Goal: Information Seeking & Learning: Learn about a topic

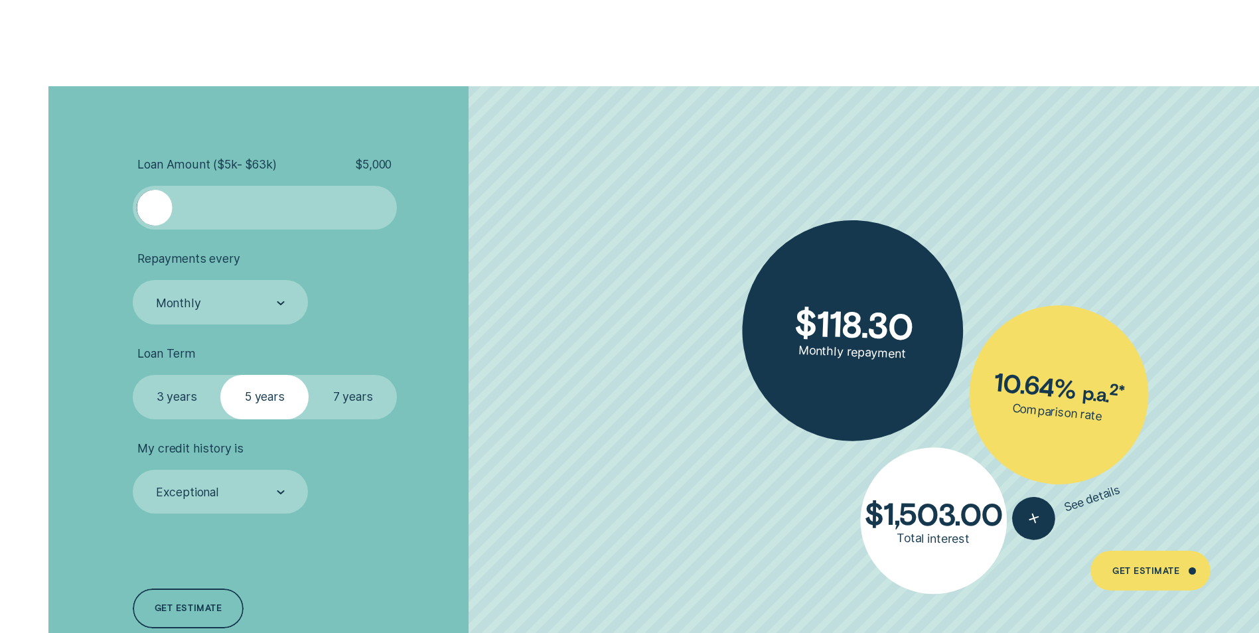
scroll to position [2986, 0]
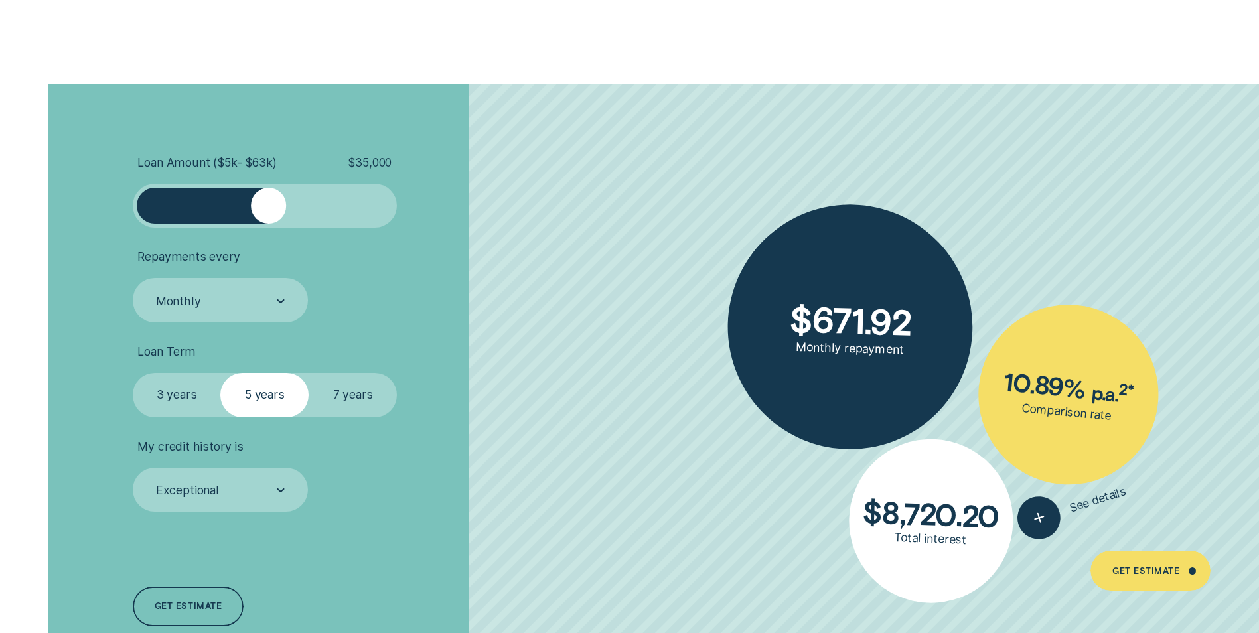
drag, startPoint x: 150, startPoint y: 209, endPoint x: 269, endPoint y: 226, distance: 119.9
click at [269, 226] on div at bounding box center [265, 206] width 264 height 44
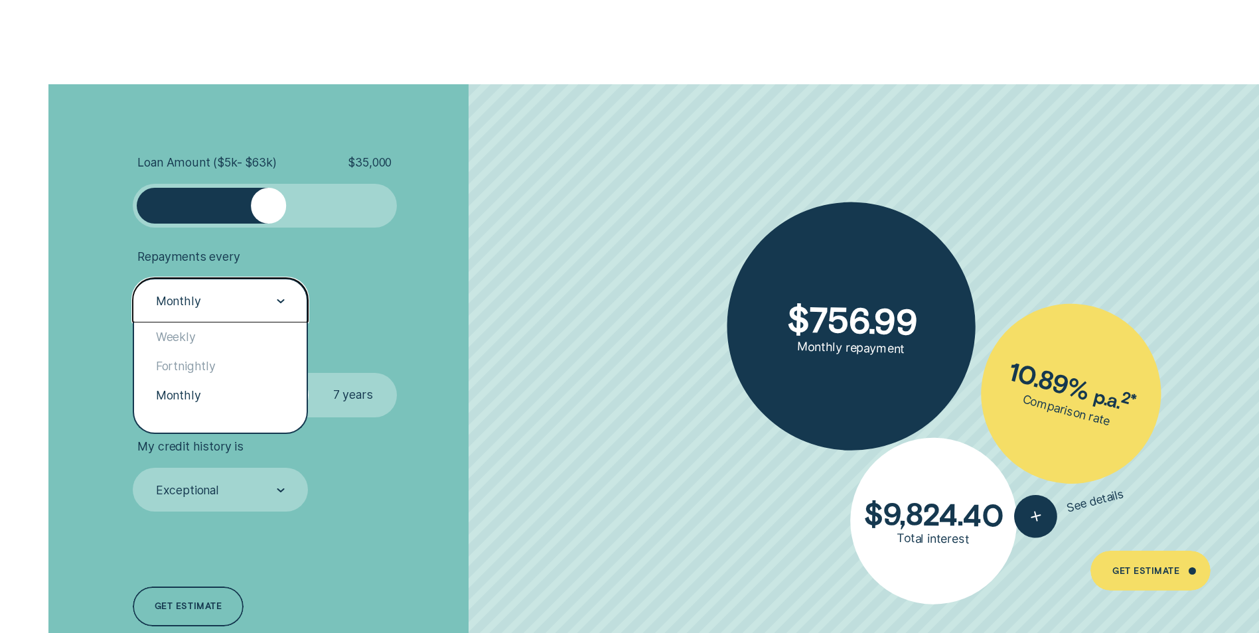
click at [265, 305] on div "Monthly" at bounding box center [220, 301] width 130 height 17
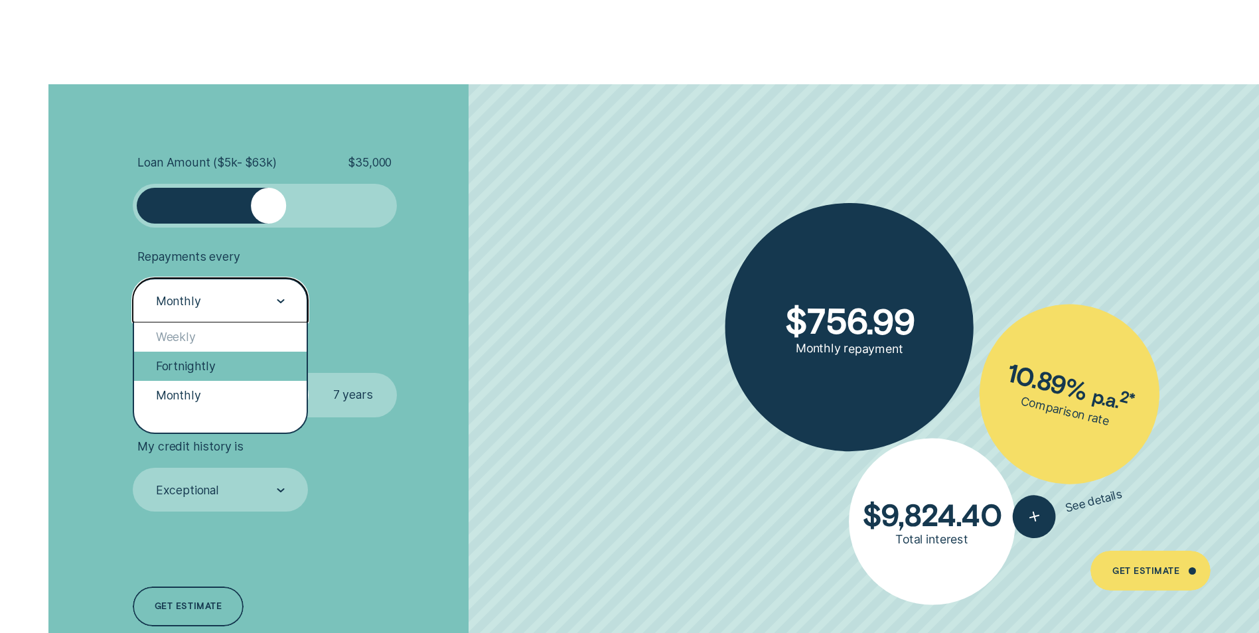
click at [250, 372] on div "Fortnightly" at bounding box center [220, 366] width 173 height 29
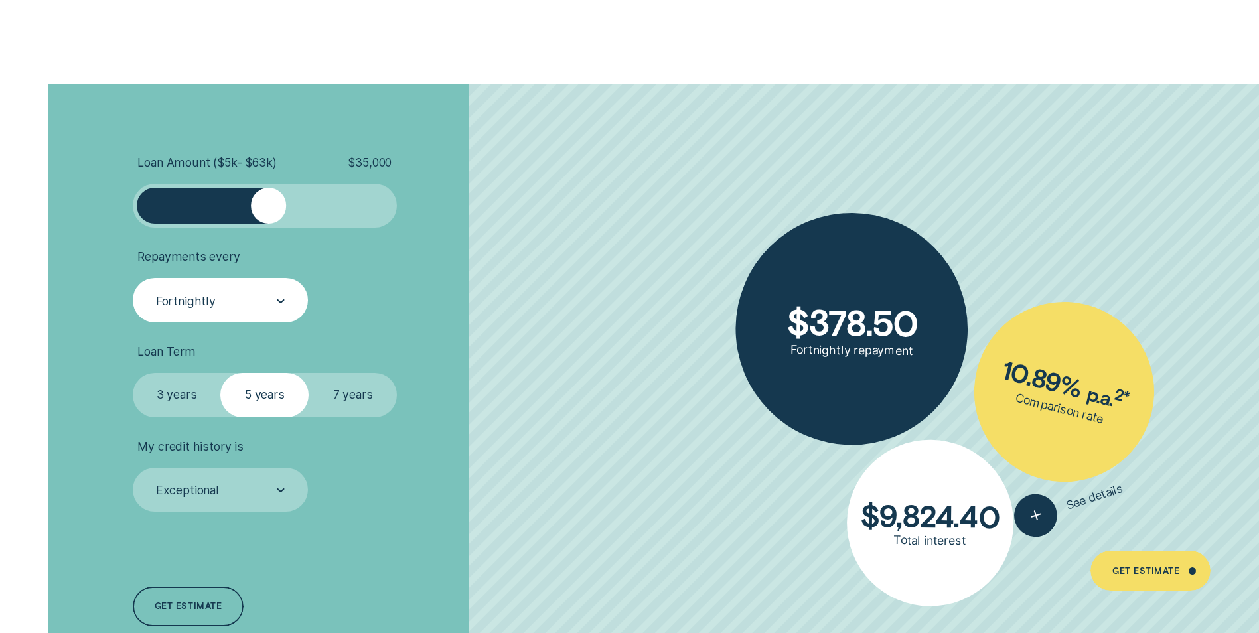
click at [340, 400] on label "7 years" at bounding box center [353, 395] width 88 height 44
click at [309, 373] on input "7 years" at bounding box center [309, 373] width 0 height 0
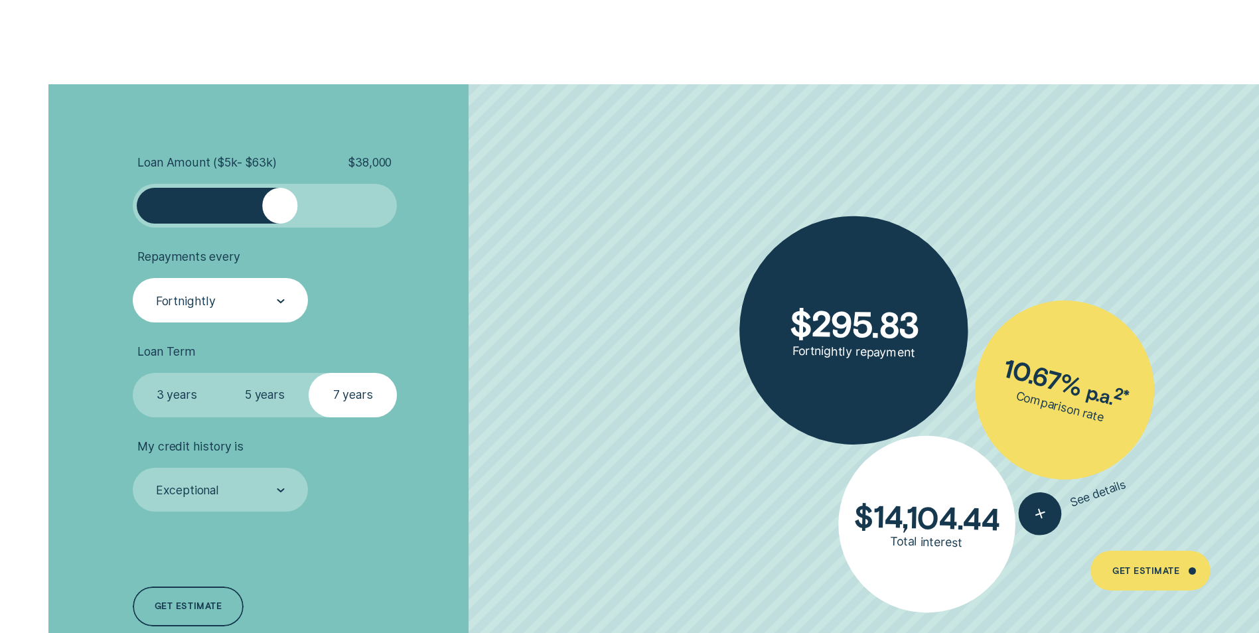
drag, startPoint x: 267, startPoint y: 210, endPoint x: 281, endPoint y: 209, distance: 13.3
click at [281, 209] on div at bounding box center [279, 205] width 35 height 35
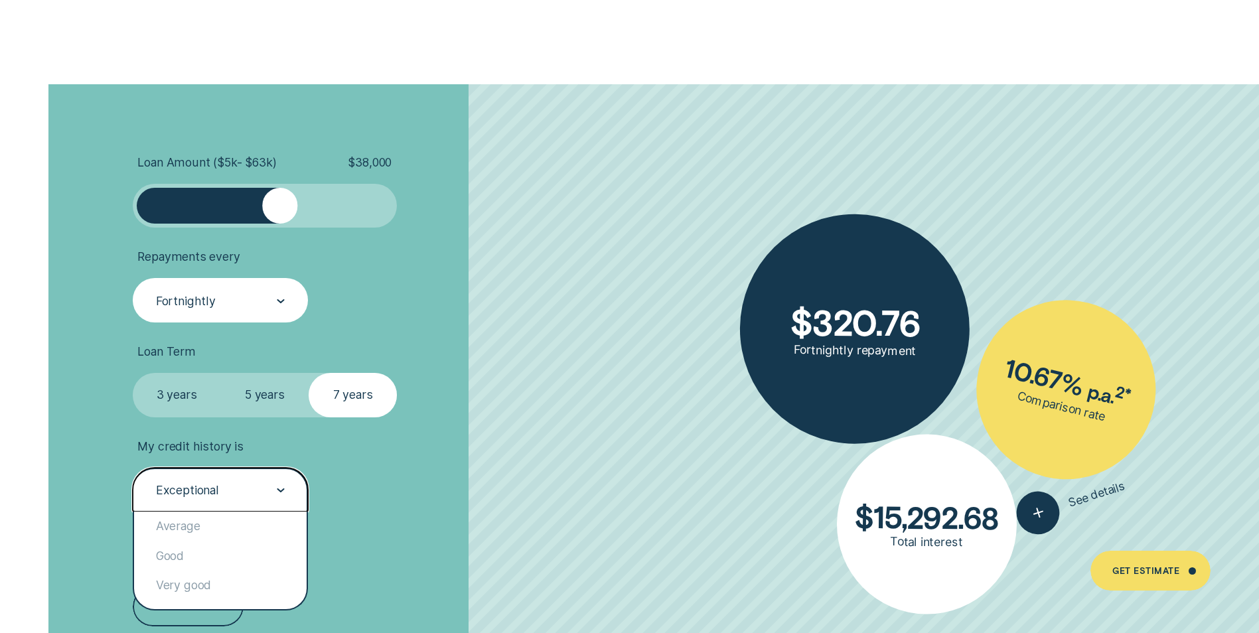
click at [250, 488] on div "Exceptional" at bounding box center [220, 490] width 130 height 17
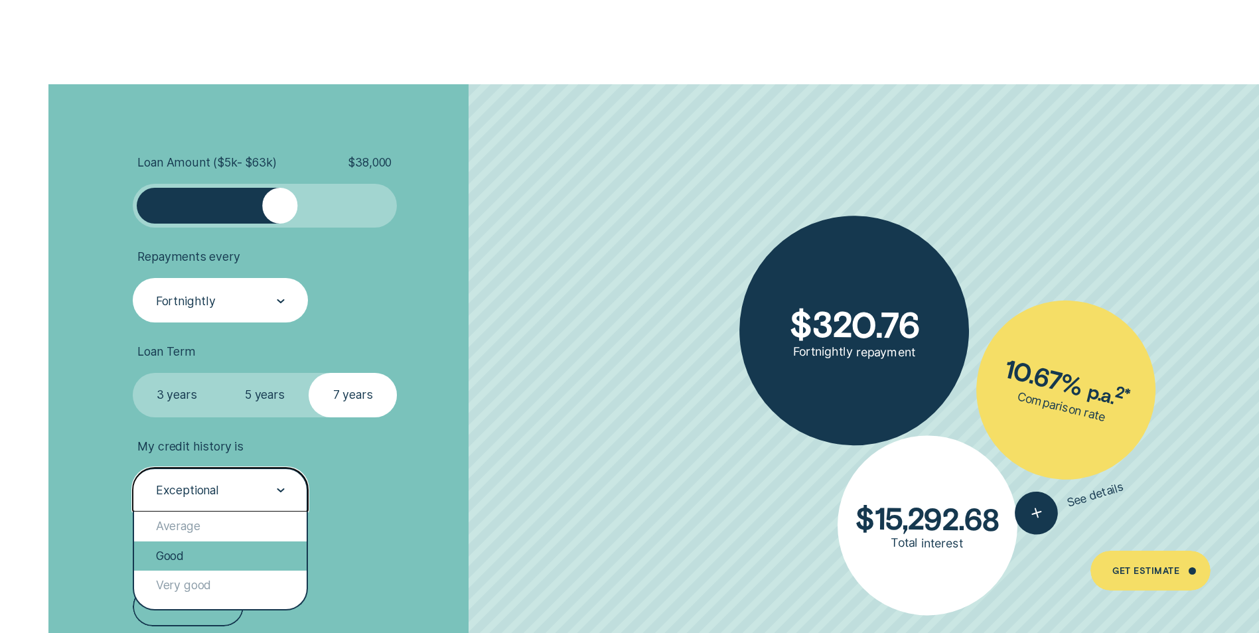
click at [234, 543] on div "Good" at bounding box center [220, 556] width 173 height 29
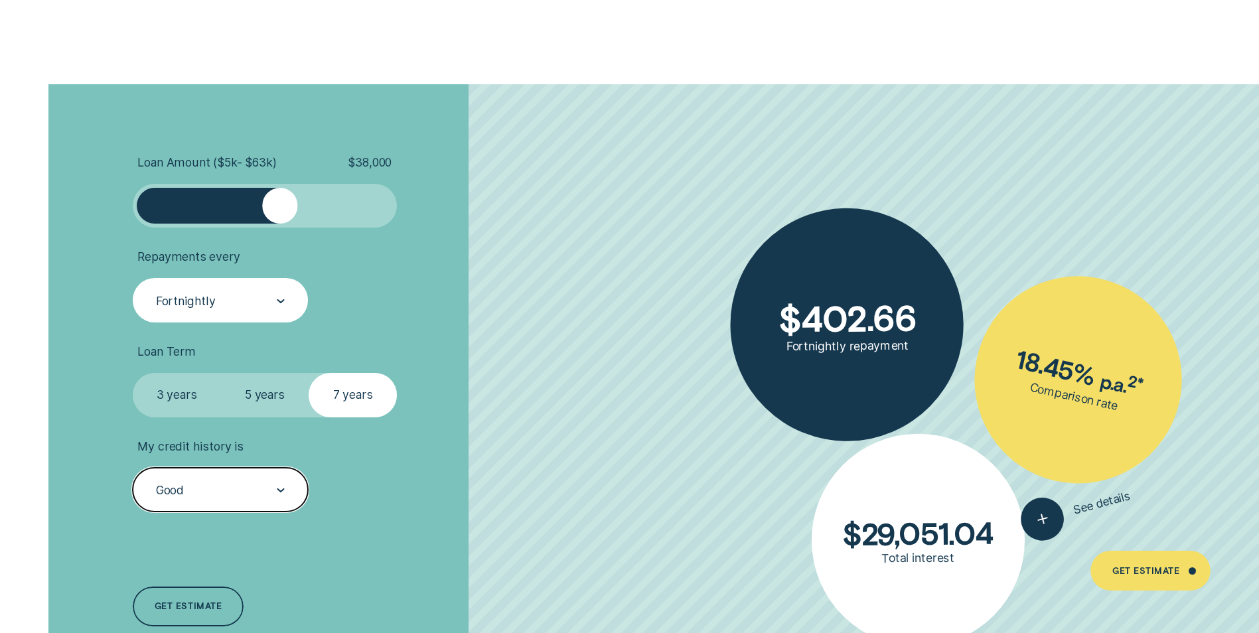
click at [237, 482] on div "Good" at bounding box center [220, 490] width 130 height 17
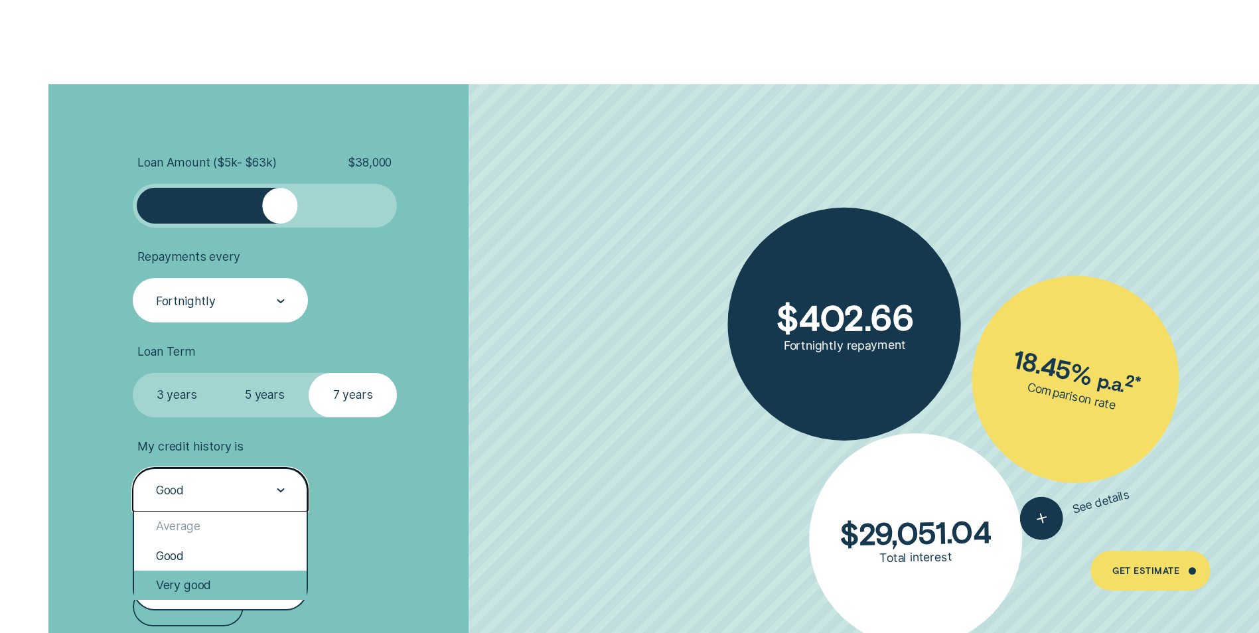
click at [194, 586] on div "Very good" at bounding box center [220, 585] width 173 height 29
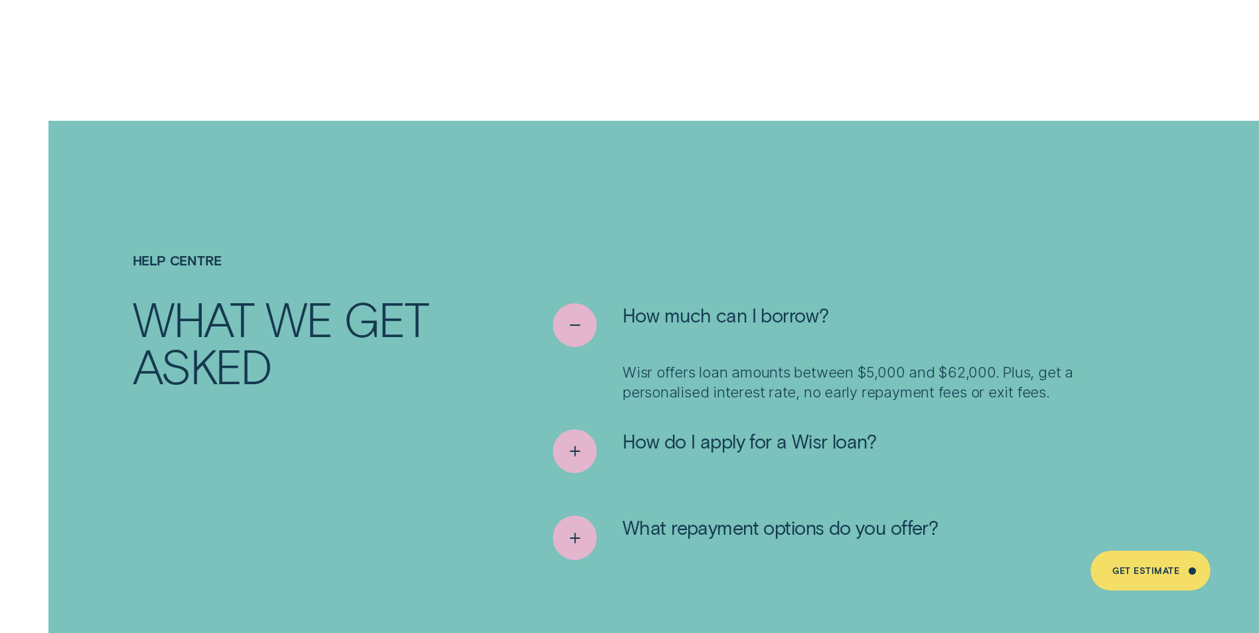
scroll to position [6570, 0]
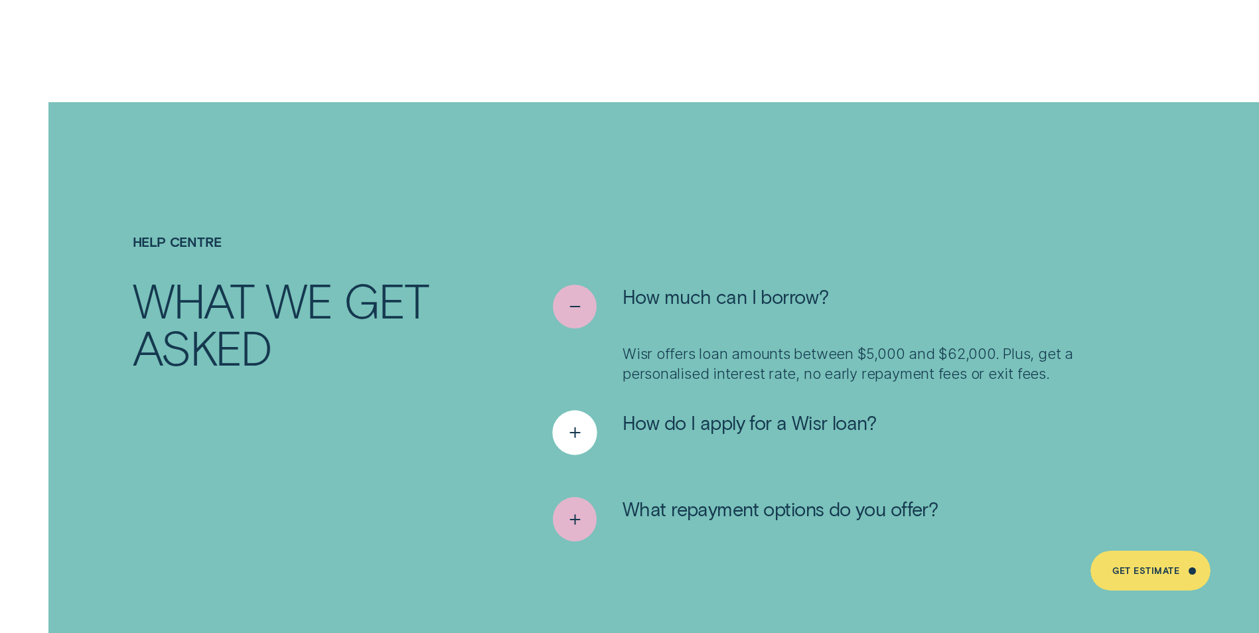
click at [557, 410] on div "See more" at bounding box center [574, 432] width 45 height 45
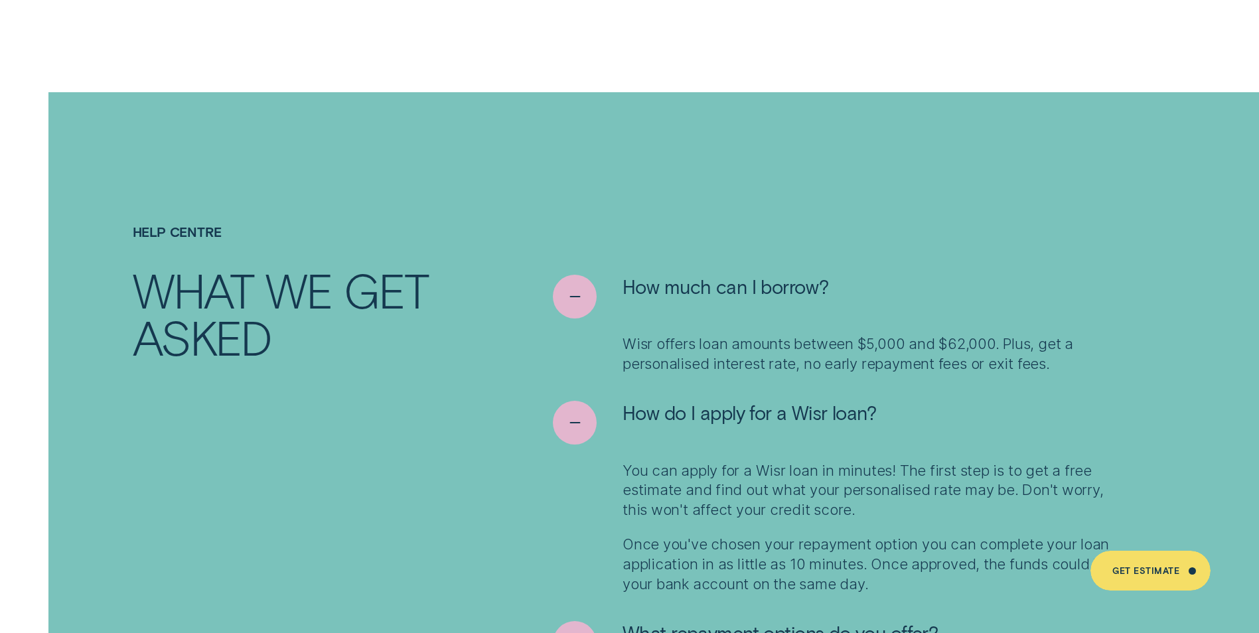
scroll to position [6769, 0]
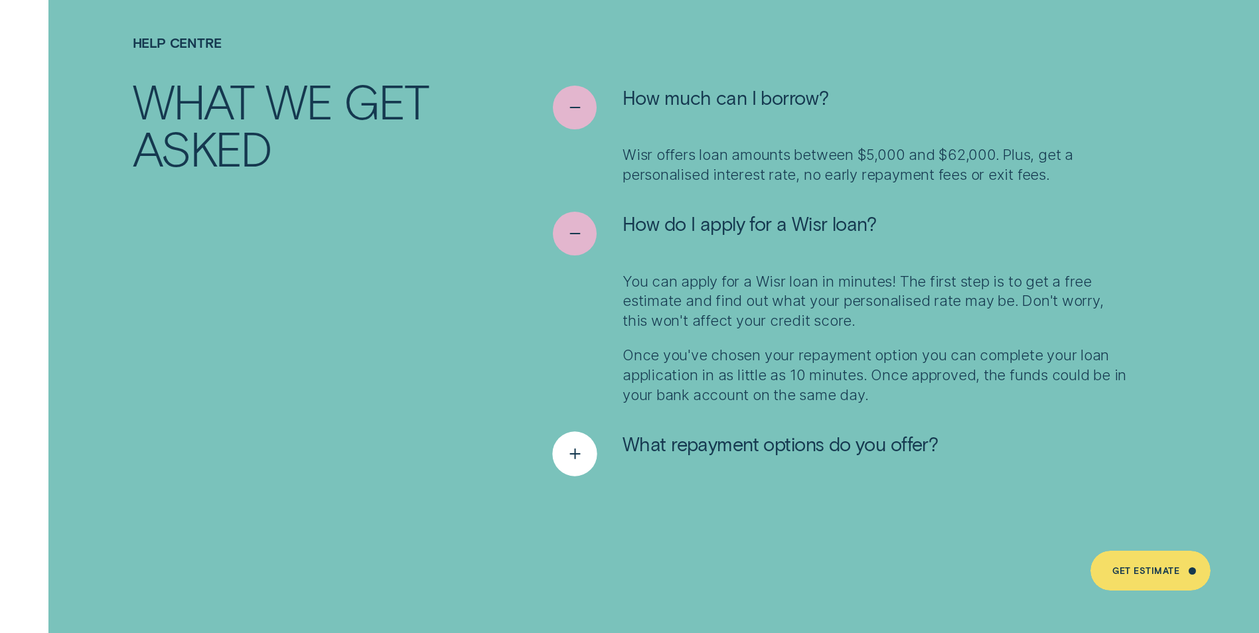
click at [717, 432] on span "What repayment options do you offer?" at bounding box center [779, 444] width 315 height 24
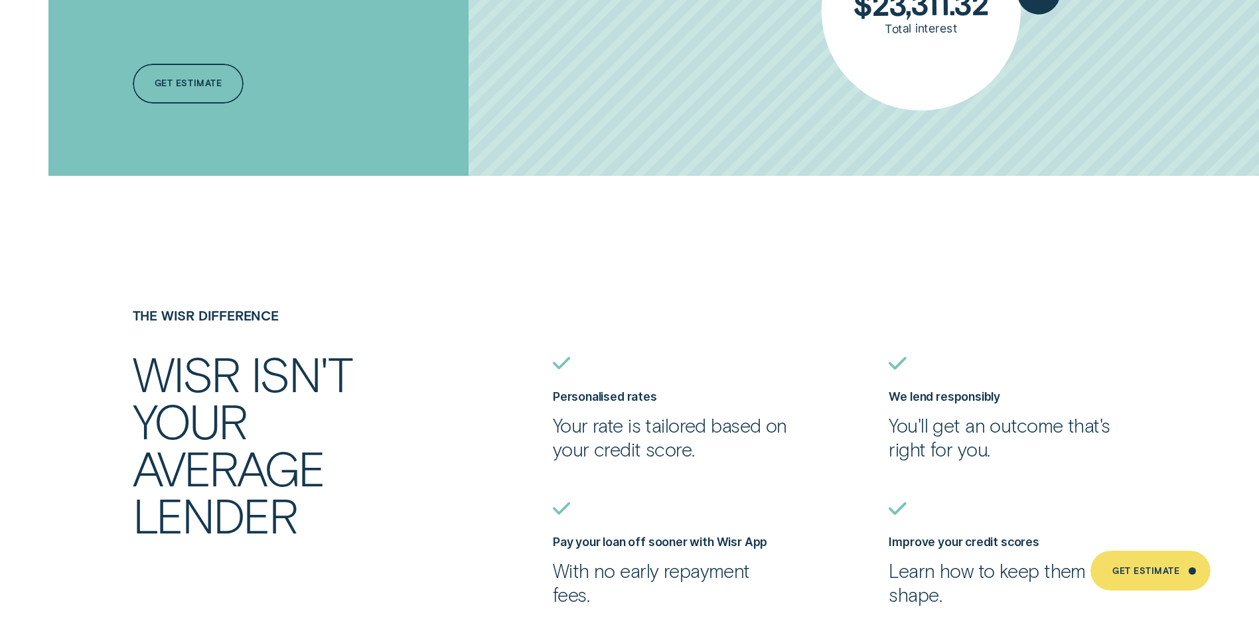
scroll to position [3485, 0]
